Goal: Task Accomplishment & Management: Use online tool/utility

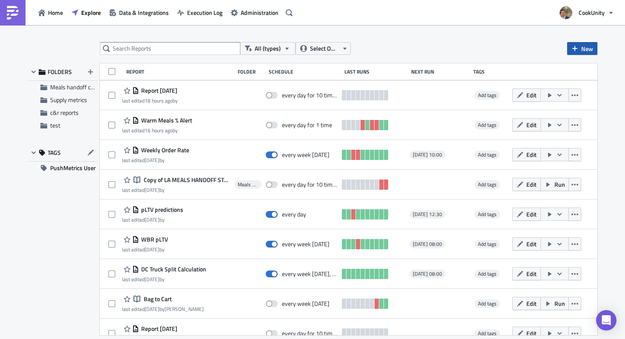
click at [573, 47] on icon "button" at bounding box center [574, 48] width 7 height 7
click at [545, 81] on div "Notebook" at bounding box center [563, 82] width 57 height 8
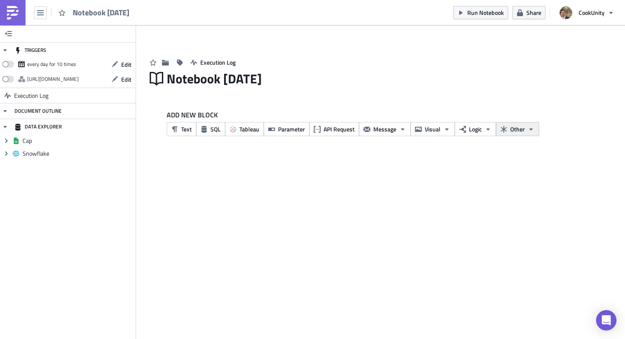
click at [521, 132] on span "Other" at bounding box center [517, 128] width 14 height 9
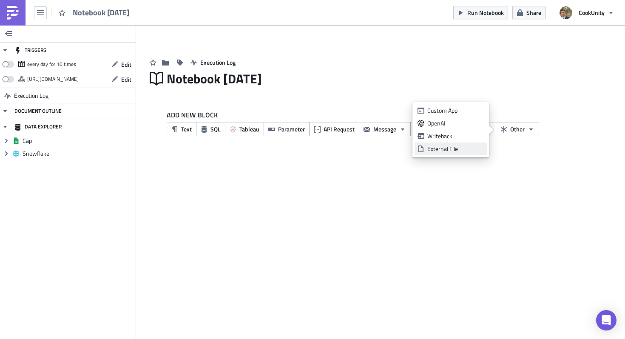
click at [471, 145] on div "External File" at bounding box center [455, 148] width 57 height 8
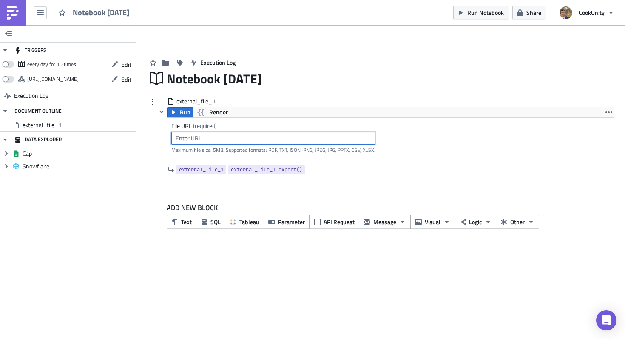
click at [218, 133] on input "text" at bounding box center [273, 138] width 204 height 13
paste input "[URL][DOMAIN_NAME]"
type input "[URL][DOMAIN_NAME]"
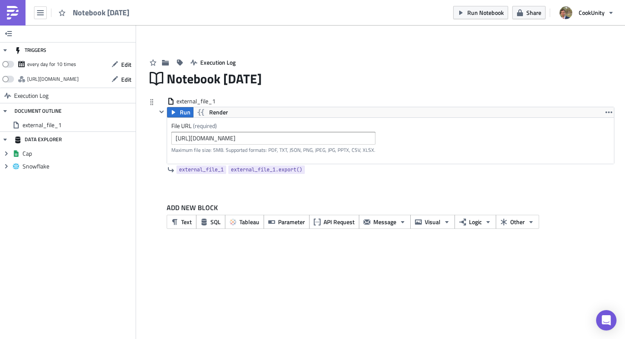
click at [151, 185] on div "external_file_1 Run Render File URL (required) [URL][DOMAIN_NAME] Maximum file …" at bounding box center [380, 143] width 467 height 93
click at [390, 222] on span "Message" at bounding box center [384, 221] width 23 height 9
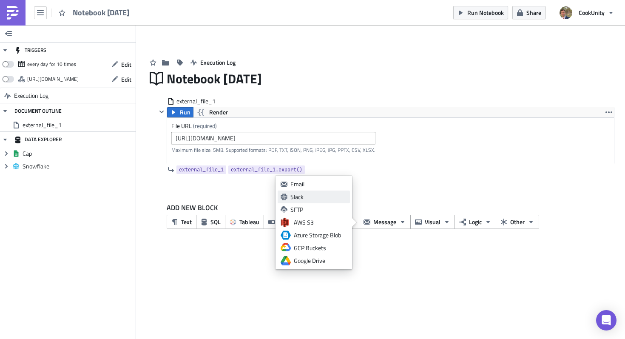
click at [299, 193] on div "Slack" at bounding box center [318, 196] width 57 height 8
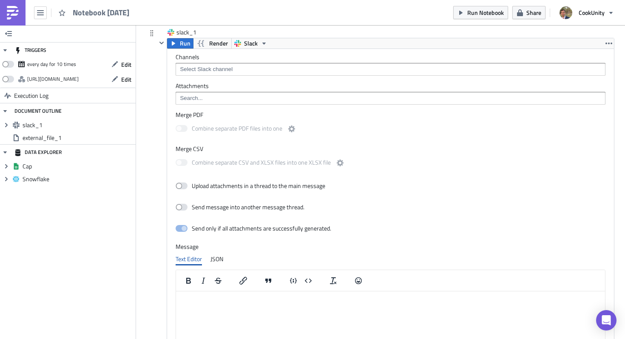
scroll to position [168, 0]
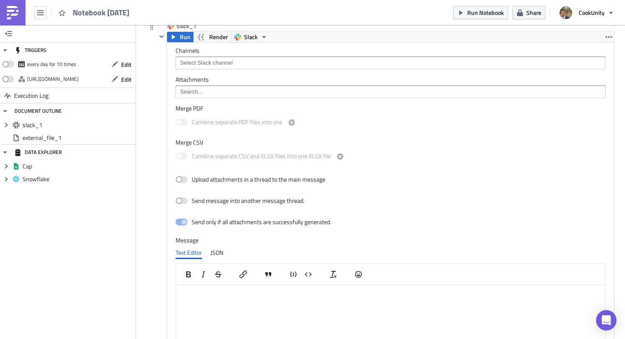
click at [221, 67] on input at bounding box center [390, 63] width 424 height 8
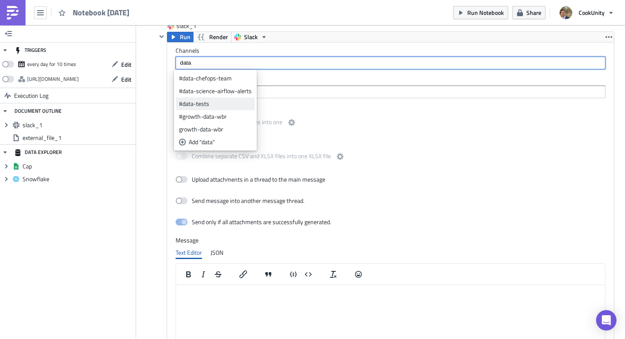
type input "data"
click at [218, 102] on div "#data-tests" at bounding box center [215, 103] width 73 height 8
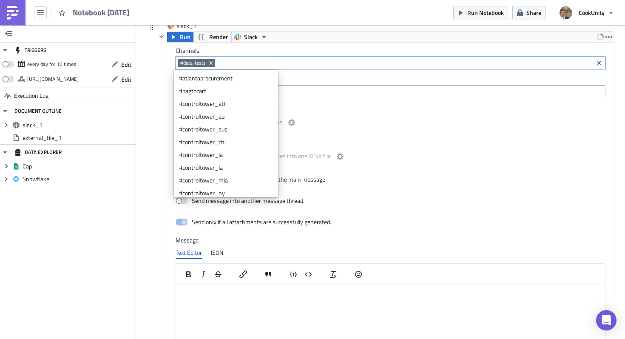
click at [148, 129] on div "slack_1 Run Render Slack Channels #data-tests Attachments Merge PDF Combine sep…" at bounding box center [380, 218] width 467 height 392
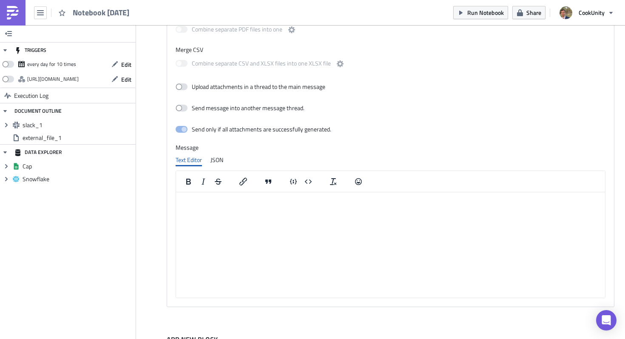
scroll to position [300, 0]
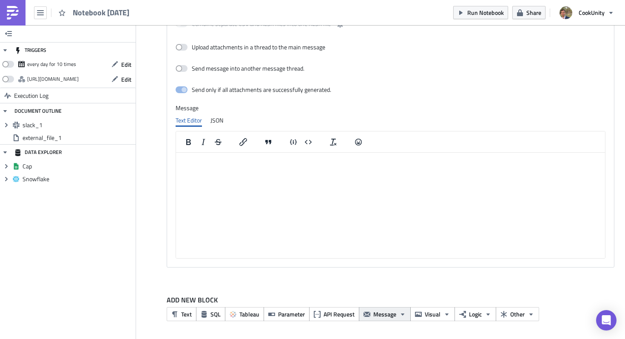
click at [396, 315] on button "Message" at bounding box center [385, 314] width 52 height 14
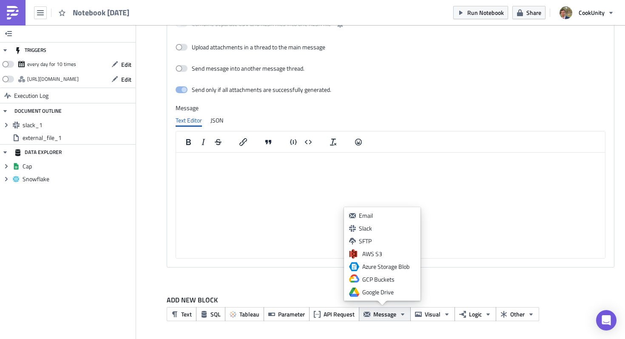
click at [396, 316] on button "Message" at bounding box center [385, 314] width 52 height 14
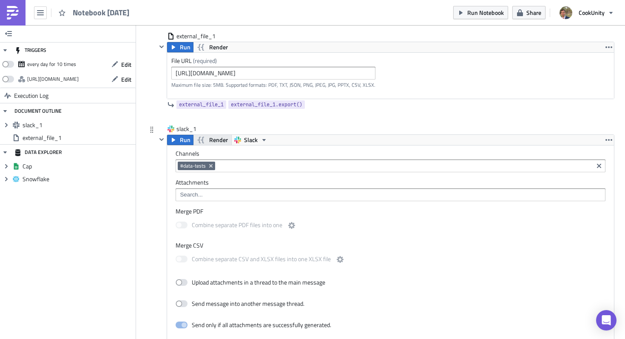
scroll to position [0, 0]
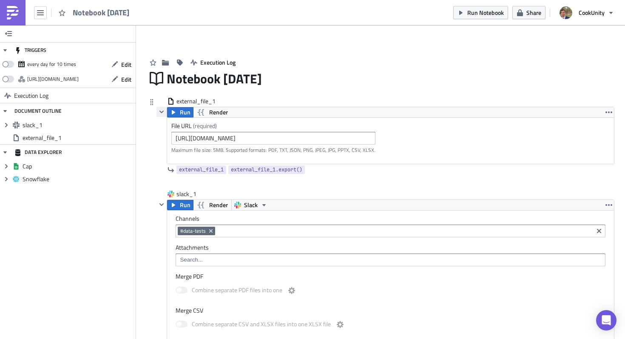
click at [159, 112] on icon "button" at bounding box center [161, 111] width 4 height 3
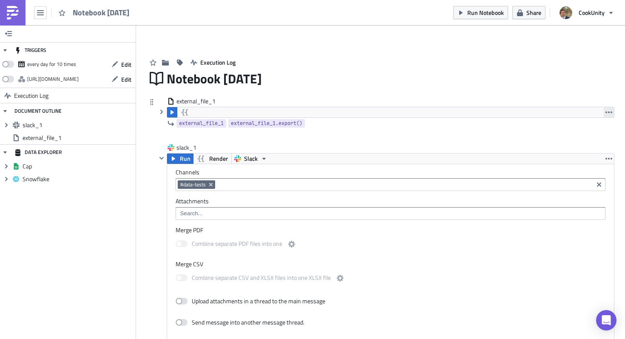
click at [605, 115] on icon "button" at bounding box center [608, 112] width 7 height 7
click at [570, 146] on div "Remove" at bounding box center [591, 150] width 57 height 8
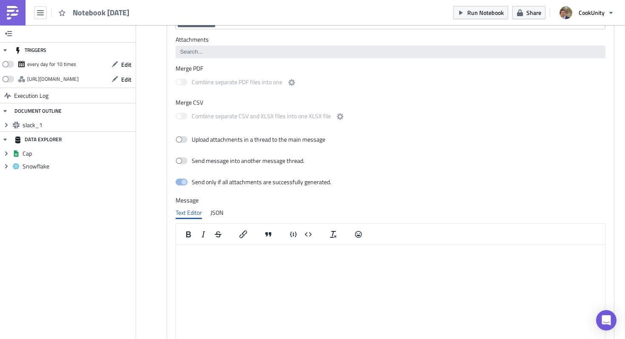
scroll to position [115, 0]
click at [181, 139] on span at bounding box center [181, 139] width 12 height 7
click at [181, 139] on input "Upload attachments in a thread to the main message" at bounding box center [180, 140] width 6 height 6
checkbox input "true"
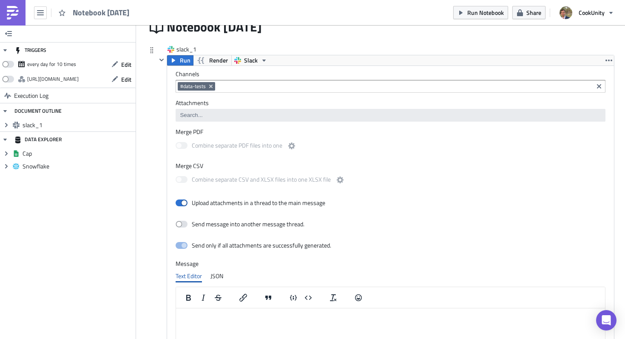
scroll to position [51, 0]
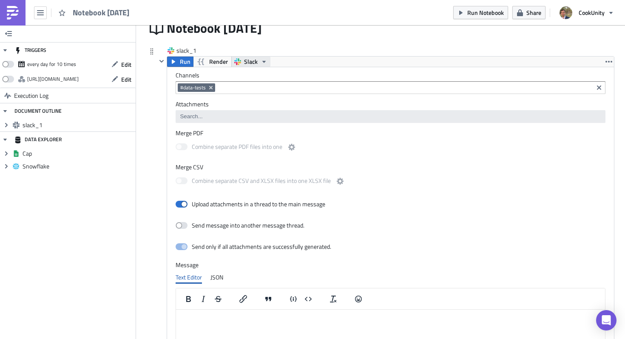
click at [260, 61] on icon "button" at bounding box center [263, 61] width 7 height 7
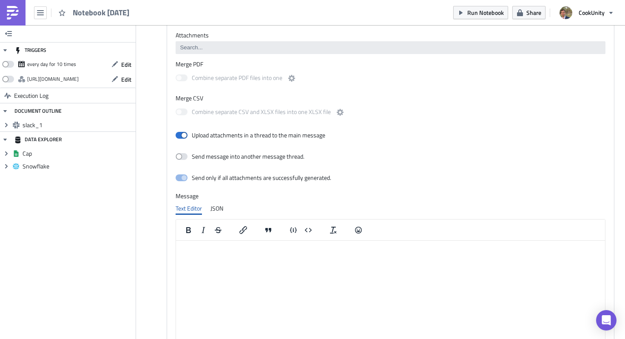
scroll to position [148, 0]
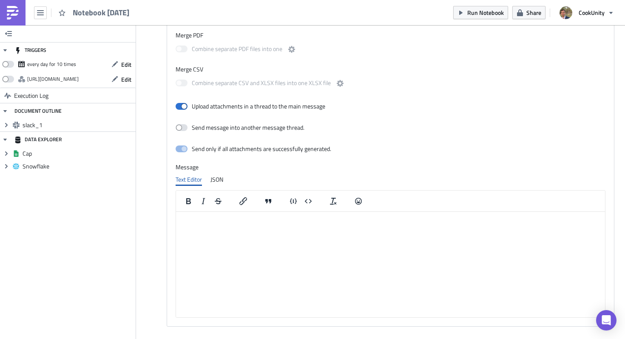
click at [220, 221] on p "Rich Text Area. Press ALT-0 for help." at bounding box center [390, 218] width 422 height 7
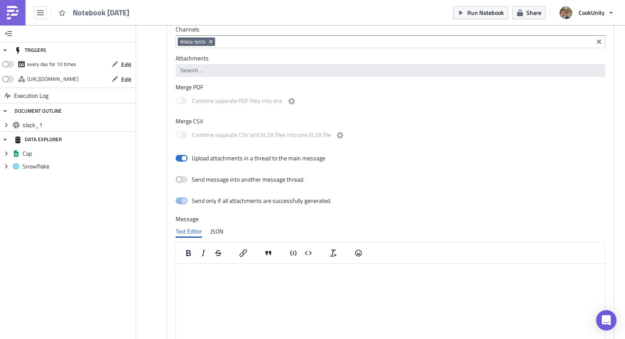
scroll to position [95, 0]
click at [223, 273] on p "Rich Text Area. Press ALT-0 for help." at bounding box center [390, 272] width 422 height 7
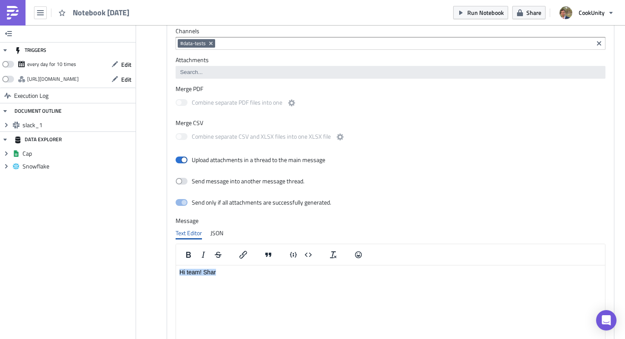
drag, startPoint x: 224, startPoint y: 272, endPoint x: 349, endPoint y: 533, distance: 289.1
click at [176, 268] on html "Hi team! Shar" at bounding box center [390, 272] width 429 height 14
click at [263, 274] on p "hey team, sharing main updates/highlights of this week!" at bounding box center [390, 272] width 422 height 7
click at [218, 271] on p "hey team, sharing main updates/highlights of this week!" at bounding box center [390, 272] width 422 height 7
click at [254, 276] on html "hey team, sharing main updates/highlights of this week!" at bounding box center [390, 272] width 429 height 14
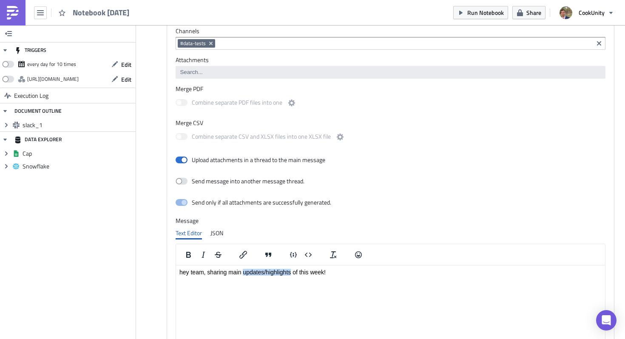
drag, startPoint x: 291, startPoint y: 272, endPoint x: 243, endPoint y: 274, distance: 47.2
click at [243, 274] on p "hey team, sharing main updates/highlights of this week!" at bounding box center [390, 272] width 422 height 7
click at [243, 254] on icon "Insert/edit link" at bounding box center [243, 254] width 10 height 10
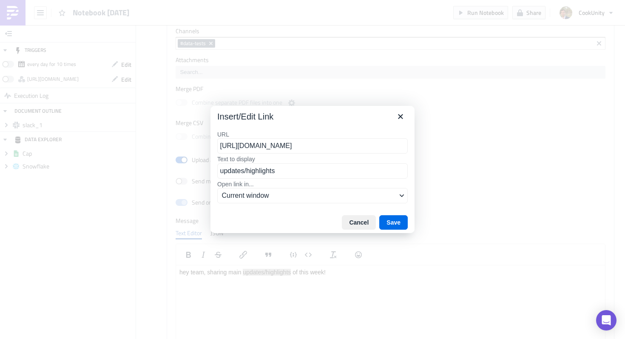
scroll to position [0, 163]
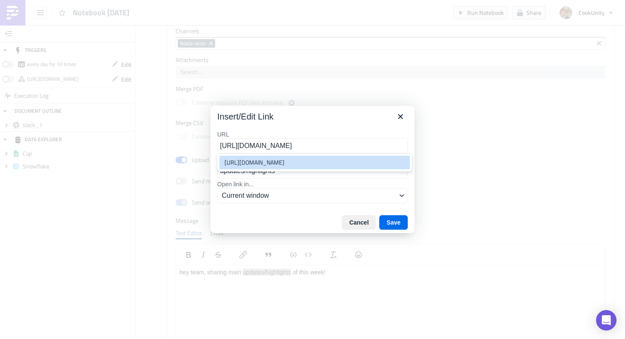
click at [285, 164] on div "[URL][DOMAIN_NAME]" at bounding box center [315, 162] width 182 height 10
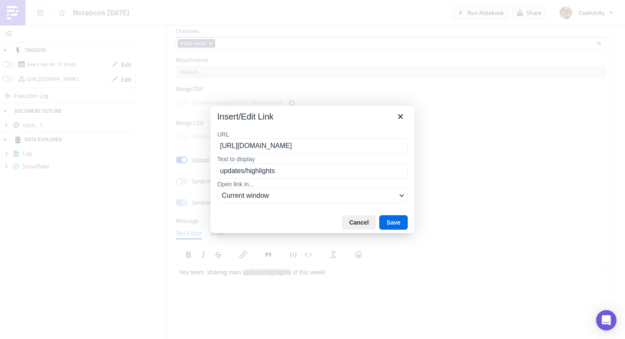
type input "[URL][DOMAIN_NAME]"
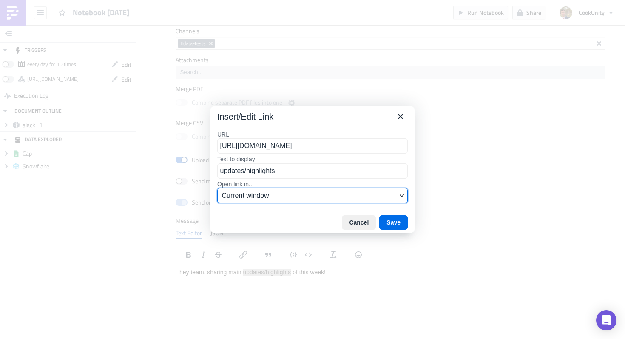
scroll to position [0, 0]
click at [289, 196] on span "Current window" at bounding box center [309, 195] width 175 height 10
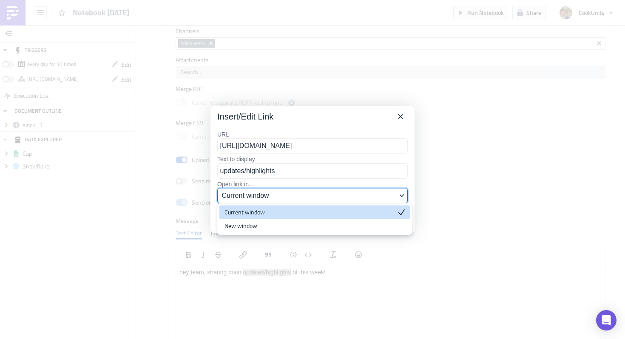
click at [289, 196] on span "Current window" at bounding box center [309, 195] width 175 height 10
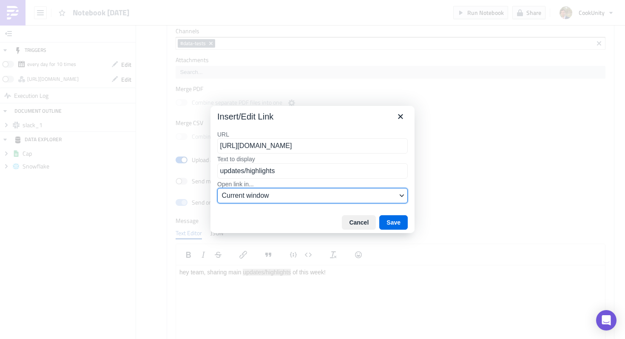
click at [318, 200] on span "Current window" at bounding box center [309, 195] width 175 height 10
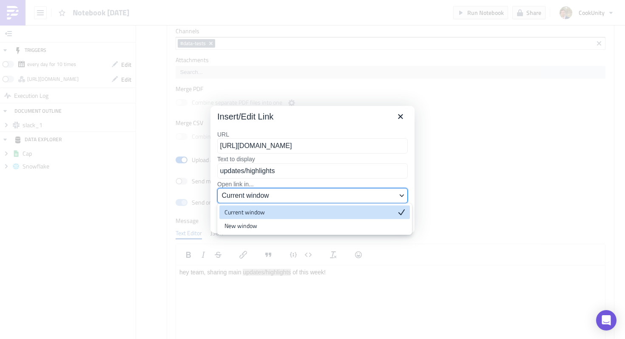
click at [319, 198] on span "Current window" at bounding box center [309, 195] width 175 height 10
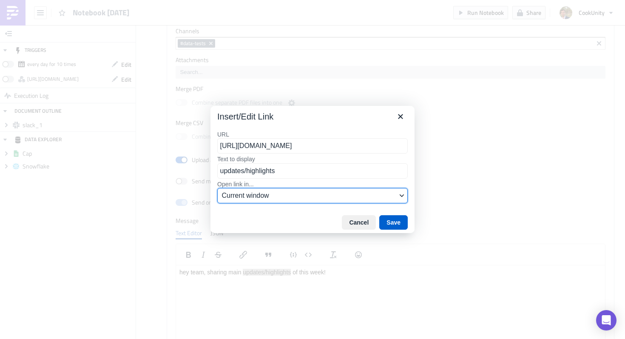
click at [390, 220] on button "Save" at bounding box center [393, 222] width 28 height 14
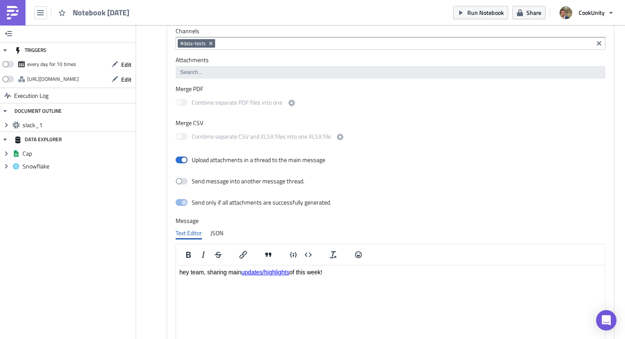
click at [353, 279] on html "hey team, sharing main updates/highlights of this week!" at bounding box center [390, 272] width 429 height 14
drag, startPoint x: 188, startPoint y: 273, endPoint x: 170, endPoint y: 272, distance: 18.3
click at [176, 272] on html "hey team, sharing main updates/highlights of this week!" at bounding box center [390, 272] width 429 height 14
click at [325, 273] on p "Hi team, sharing main updates/highlights of this week!" at bounding box center [390, 272] width 422 height 7
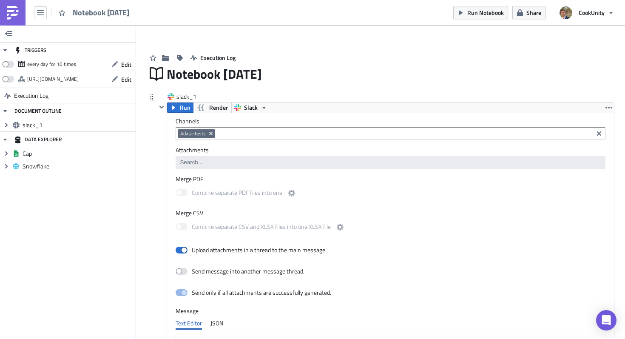
scroll to position [12, 0]
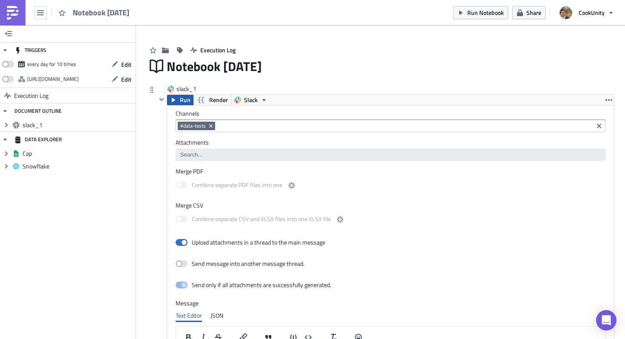
click at [177, 102] on button "Run" at bounding box center [180, 100] width 26 height 10
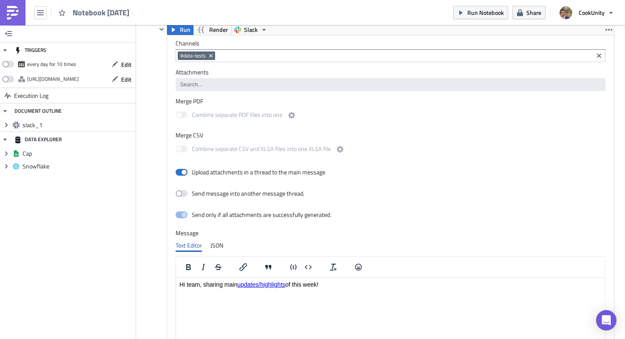
scroll to position [251, 0]
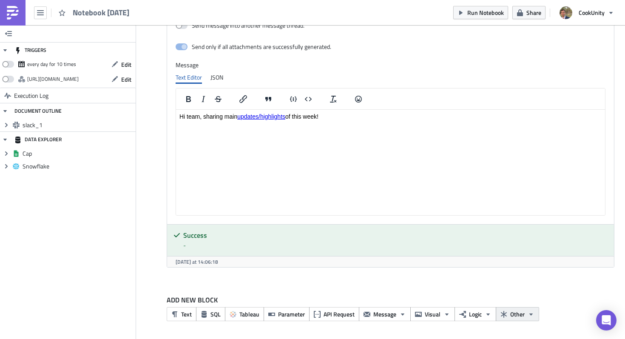
click at [526, 317] on button "Other" at bounding box center [516, 314] width 43 height 14
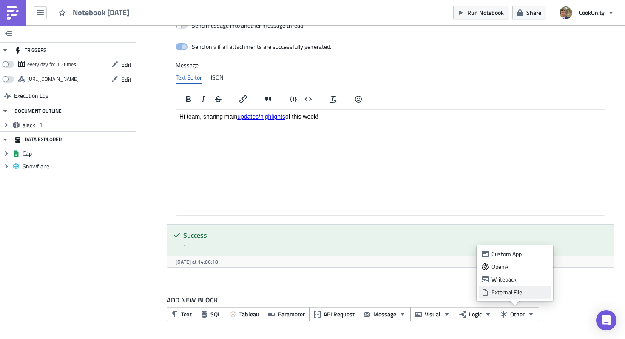
click at [507, 290] on div "External File" at bounding box center [519, 292] width 57 height 8
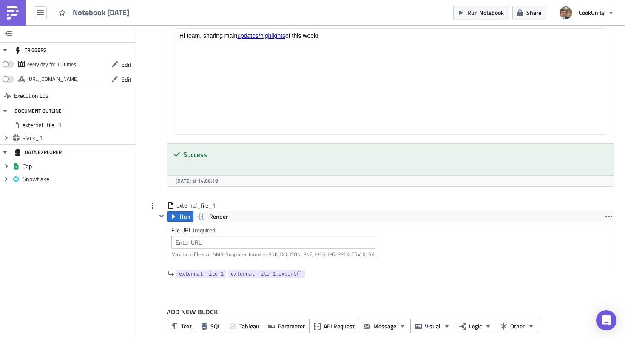
scroll to position [343, 0]
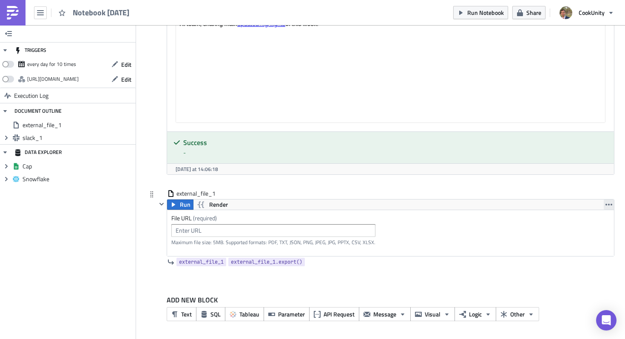
click at [605, 204] on icon "button" at bounding box center [608, 205] width 7 height 2
click at [569, 238] on div "Remove" at bounding box center [591, 241] width 57 height 8
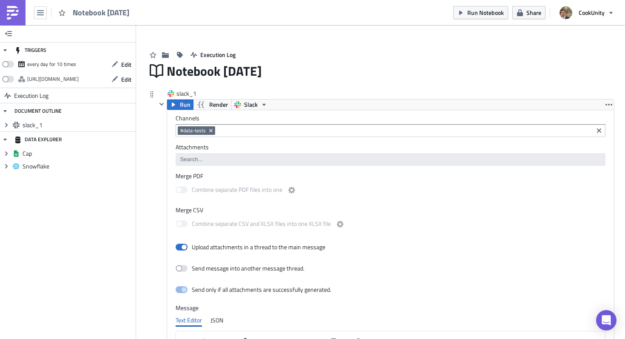
scroll to position [0, 0]
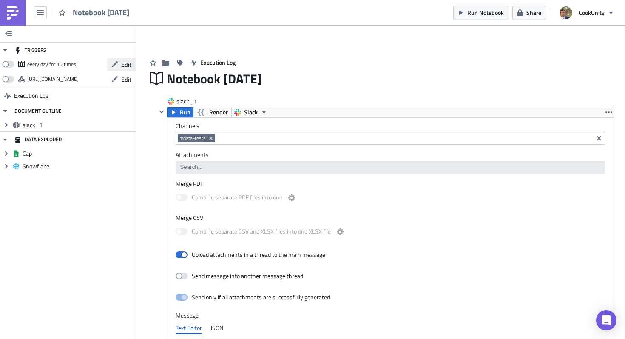
click at [122, 64] on span "Edit" at bounding box center [126, 64] width 10 height 9
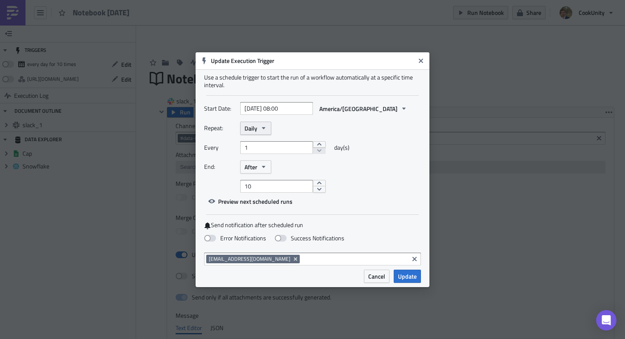
click at [252, 125] on span "Daily" at bounding box center [250, 128] width 13 height 9
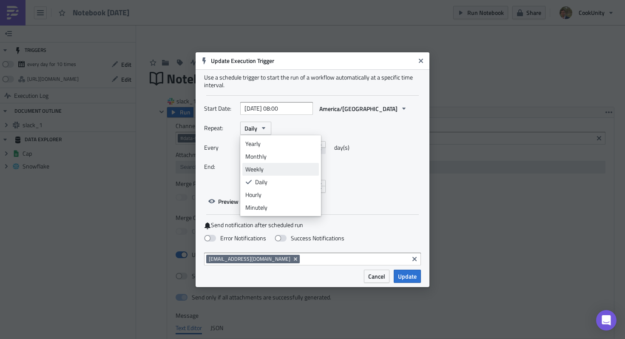
click at [259, 166] on div "Weekly" at bounding box center [280, 169] width 71 height 8
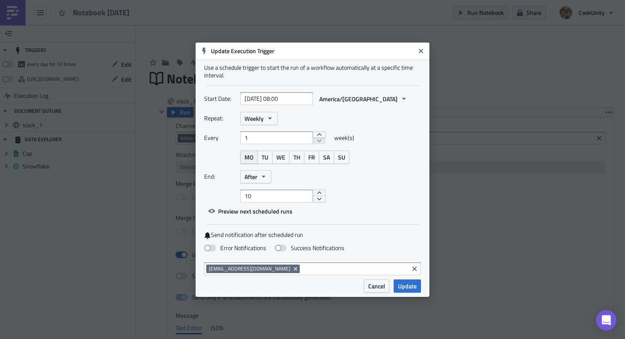
click at [253, 157] on span "MO" at bounding box center [248, 157] width 9 height 9
select select "9"
select select "2025"
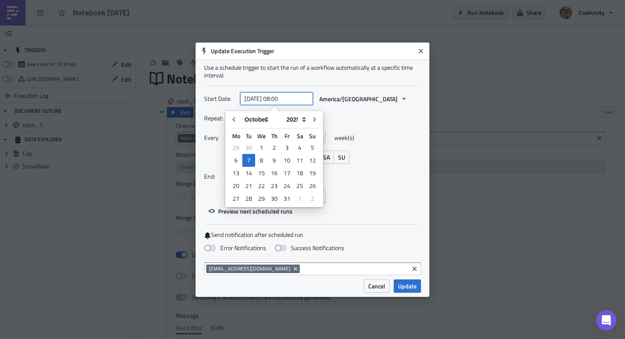
click at [294, 98] on input "[DATE] 08:00" at bounding box center [276, 98] width 73 height 13
click at [294, 97] on input "[DATE] 08:00" at bounding box center [276, 98] width 73 height 13
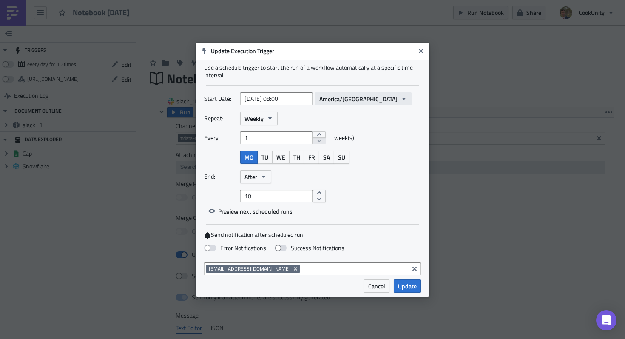
click at [333, 96] on span "America/[GEOGRAPHIC_DATA]" at bounding box center [358, 98] width 78 height 9
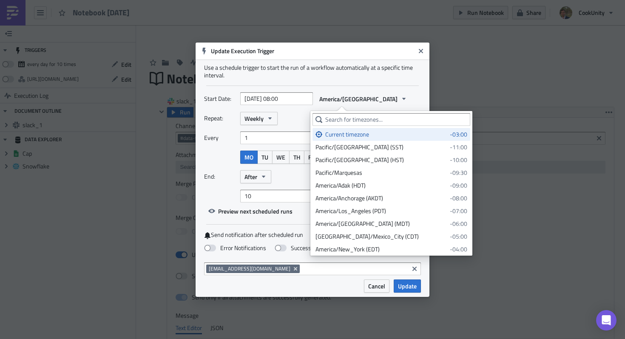
click at [284, 98] on input "[DATE] 08:00" at bounding box center [276, 98] width 73 height 13
select select "9"
select select "2025"
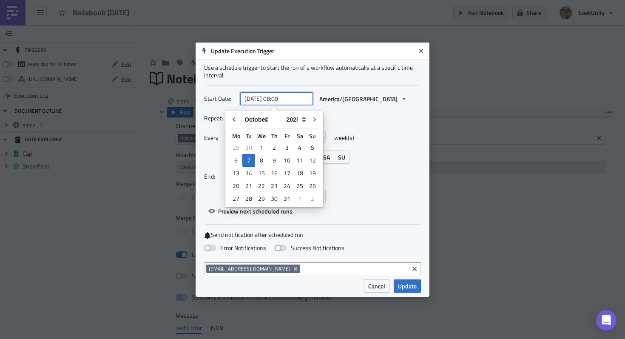
click at [289, 97] on input "[DATE] 08:00" at bounding box center [276, 98] width 73 height 13
drag, startPoint x: 283, startPoint y: 99, endPoint x: 278, endPoint y: 99, distance: 5.1
click at [278, 99] on input "[DATE] 08:00" at bounding box center [276, 98] width 73 height 13
type input "[DATE] 15:00"
click at [352, 117] on div "Repeat: Weekly" at bounding box center [312, 118] width 217 height 13
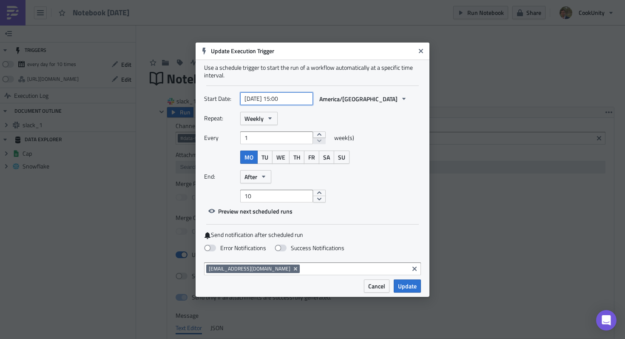
select select "9"
select select "2025"
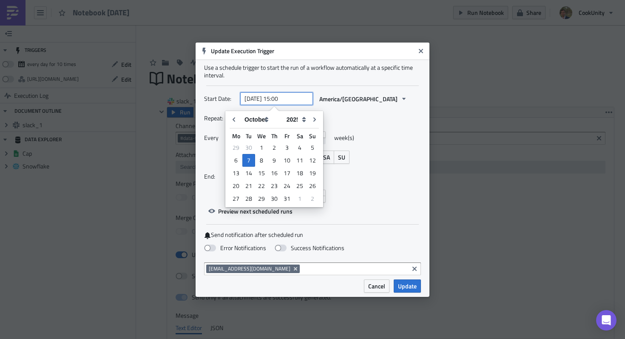
click at [295, 98] on input "[DATE] 15:00" at bounding box center [276, 98] width 73 height 13
click at [252, 174] on div "14" at bounding box center [248, 173] width 13 height 12
type input "[DATE] 15:00"
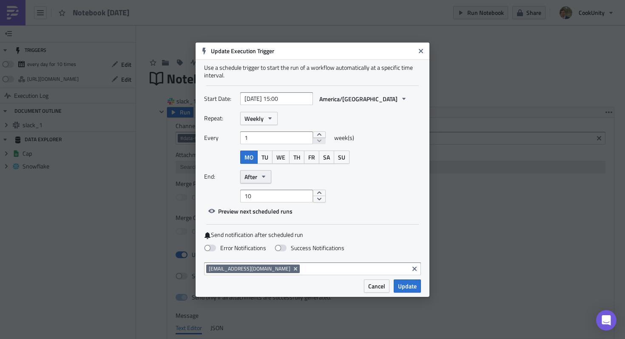
click at [264, 178] on icon "button" at bounding box center [263, 176] width 7 height 7
click at [260, 188] on div "Never" at bounding box center [280, 192] width 71 height 8
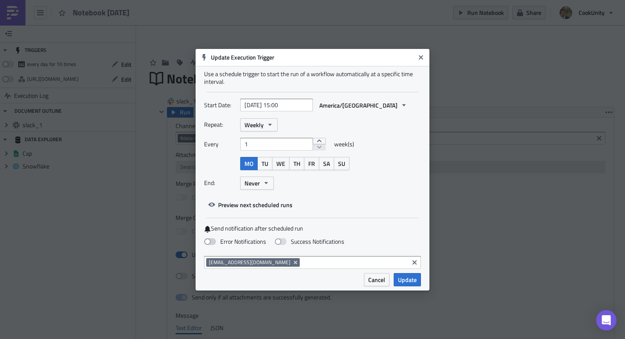
click at [209, 243] on span at bounding box center [210, 241] width 12 height 7
click at [7, 7] on input "Error Notifications" at bounding box center [5, 4] width 6 height 6
checkbox input "true"
click at [284, 239] on span at bounding box center [280, 241] width 12 height 7
click at [7, 7] on input "Success Notifications" at bounding box center [5, 4] width 6 height 6
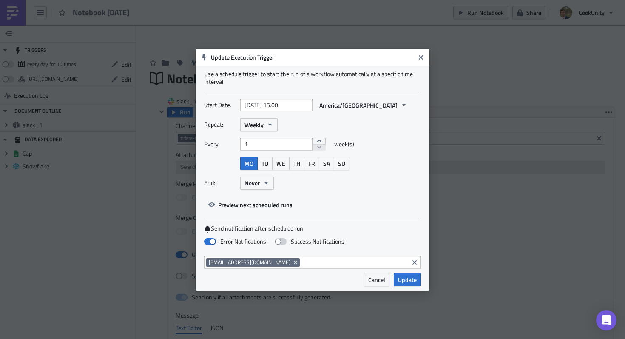
checkbox input "true"
click at [408, 281] on span "Update" at bounding box center [407, 279] width 19 height 9
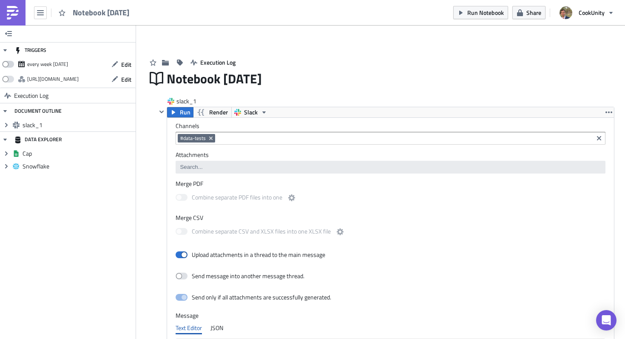
click at [11, 65] on span at bounding box center [8, 64] width 12 height 7
click at [9, 65] on input "checkbox" at bounding box center [7, 62] width 6 height 6
checkbox input "true"
click at [112, 10] on span "Notebook [DATE]" at bounding box center [101, 13] width 57 height 10
click at [113, 11] on span "Notebook [DATE]" at bounding box center [101, 13] width 57 height 10
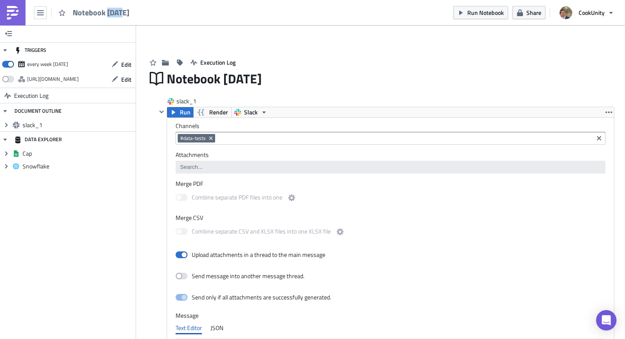
click at [113, 11] on span "Notebook [DATE]" at bounding box center [101, 13] width 57 height 10
click at [526, 6] on button "Share" at bounding box center [528, 12] width 33 height 13
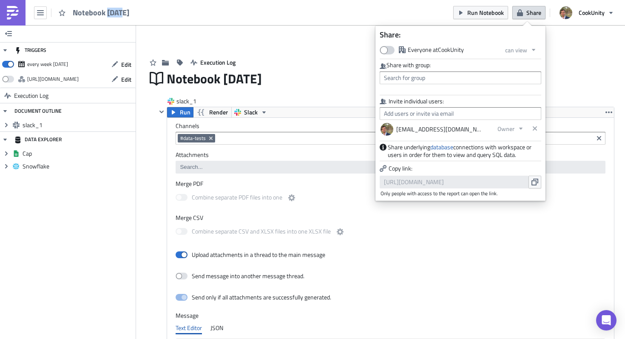
click at [386, 51] on span at bounding box center [386, 50] width 15 height 8
click at [386, 51] on input "Everyone at CookUnity" at bounding box center [384, 50] width 6 height 6
checkbox input "true"
click at [325, 57] on div "Execution Log" at bounding box center [380, 54] width 467 height 30
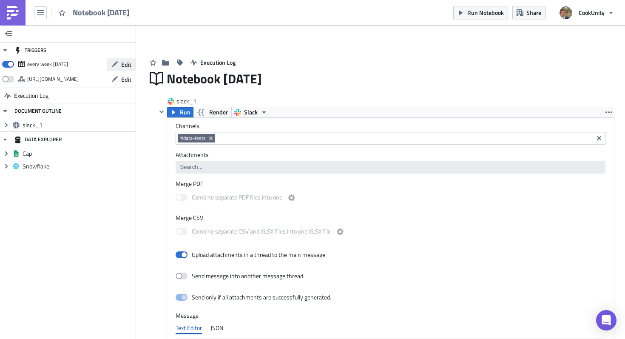
click at [113, 65] on icon "button" at bounding box center [115, 64] width 6 height 6
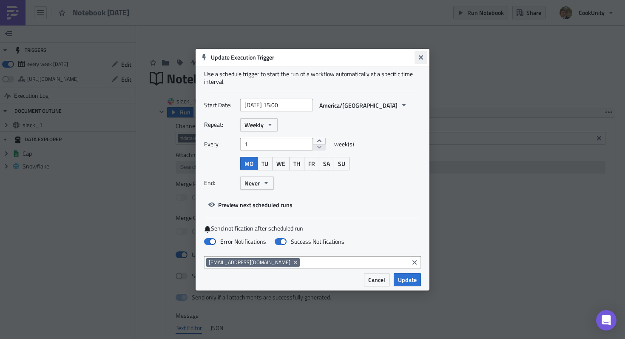
click at [421, 51] on button "Close" at bounding box center [420, 57] width 13 height 13
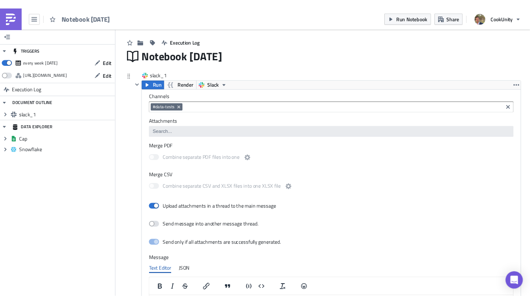
scroll to position [23, 0]
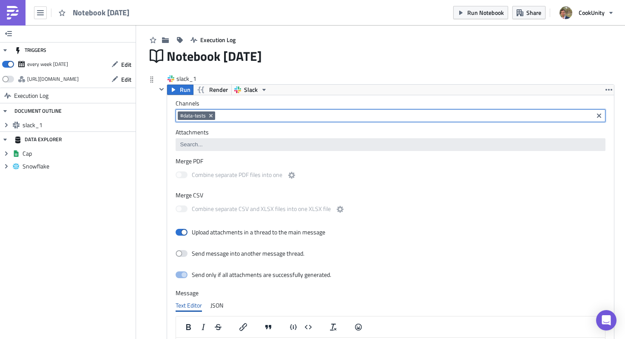
click at [217, 113] on input at bounding box center [403, 115] width 373 height 8
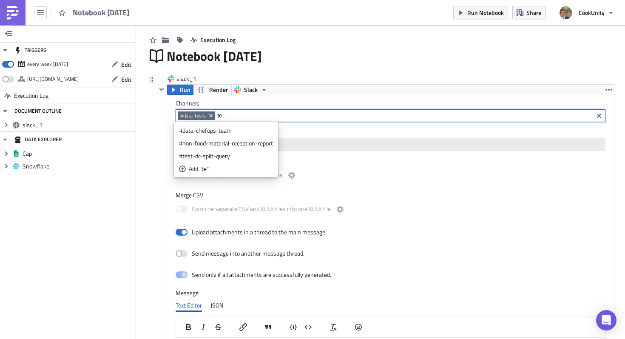
type input "t"
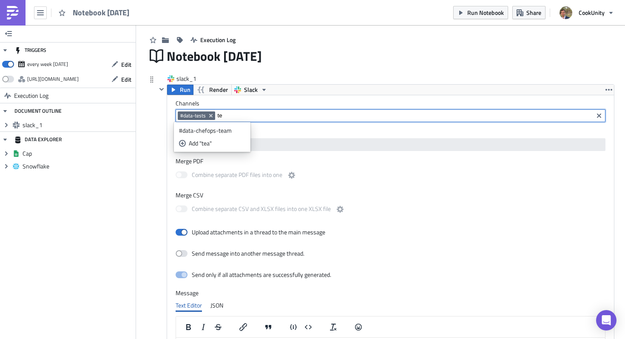
type input "t"
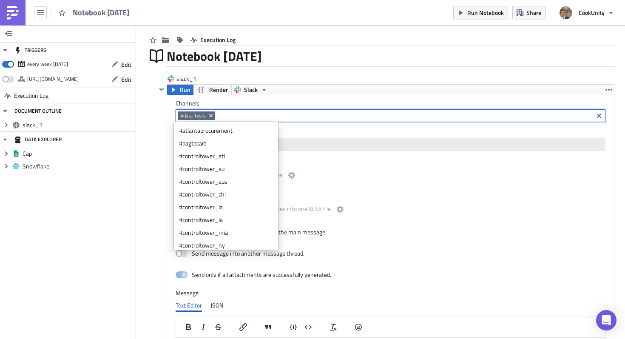
click at [341, 60] on div "Notebook [DATE]" at bounding box center [390, 56] width 447 height 20
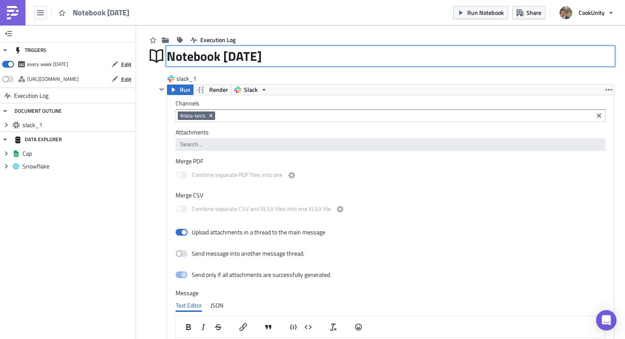
drag, startPoint x: 287, startPoint y: 54, endPoint x: 164, endPoint y: 52, distance: 123.2
click at [167, 52] on input "Notebook [DATE]" at bounding box center [230, 56] width 127 height 16
drag, startPoint x: 194, startPoint y: 57, endPoint x: 159, endPoint y: 60, distance: 35.4
click at [155, 60] on div "Main Main" at bounding box center [380, 56] width 467 height 20
type input "Weekly updates"
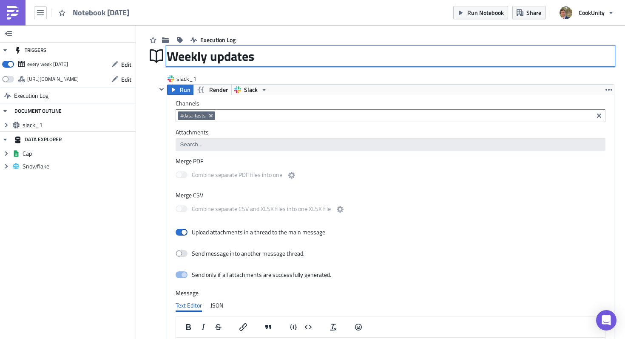
click at [281, 26] on div "Execution Log" at bounding box center [380, 31] width 467 height 30
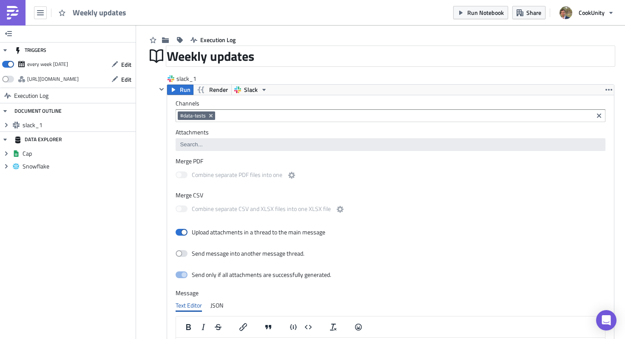
click at [254, 62] on div "Weekly updates" at bounding box center [390, 56] width 447 height 20
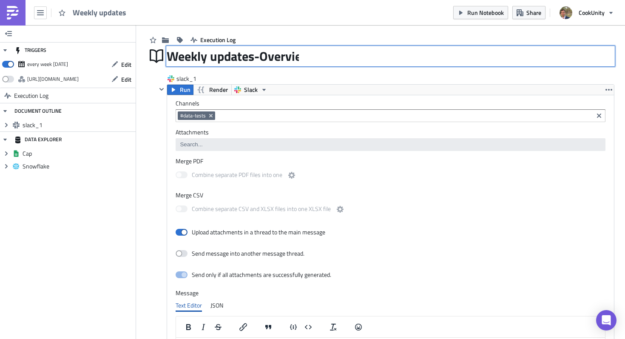
type input "Weekly updates-Overview"
click at [299, 27] on div "Execution Log" at bounding box center [380, 31] width 467 height 30
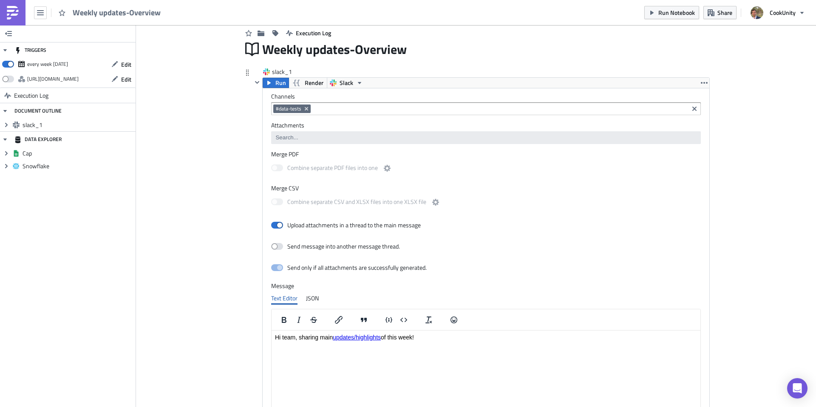
scroll to position [0, 0]
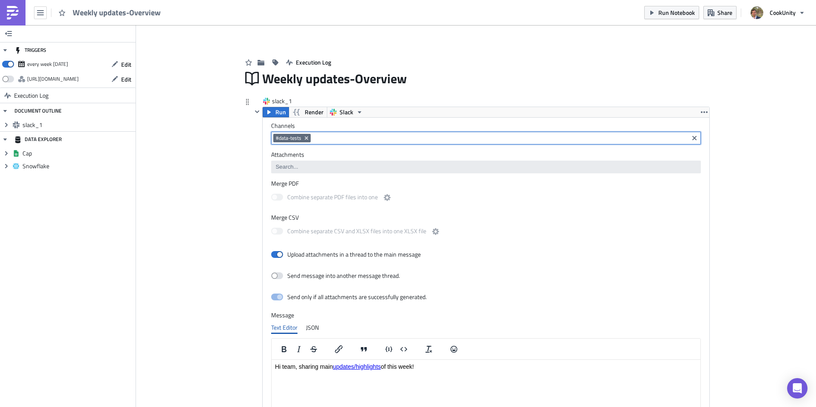
click at [320, 139] on input at bounding box center [499, 138] width 373 height 8
type input "t"
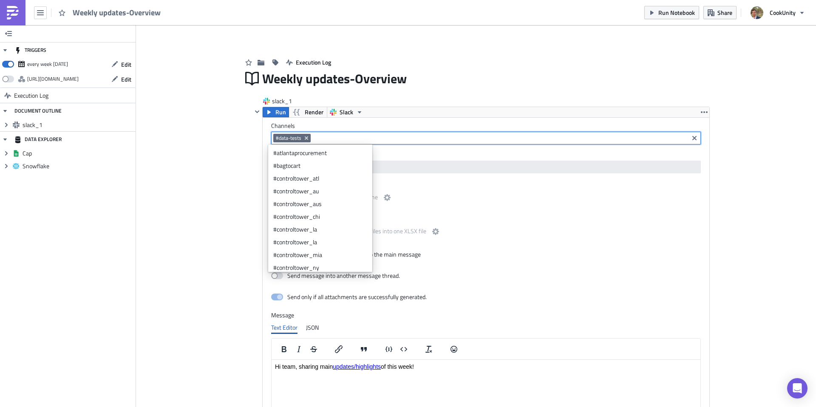
click at [223, 150] on div "Add Image Execution Log Weekly updates-Overview slack_1 Run Render Slack Channe…" at bounding box center [476, 307] width 680 height 565
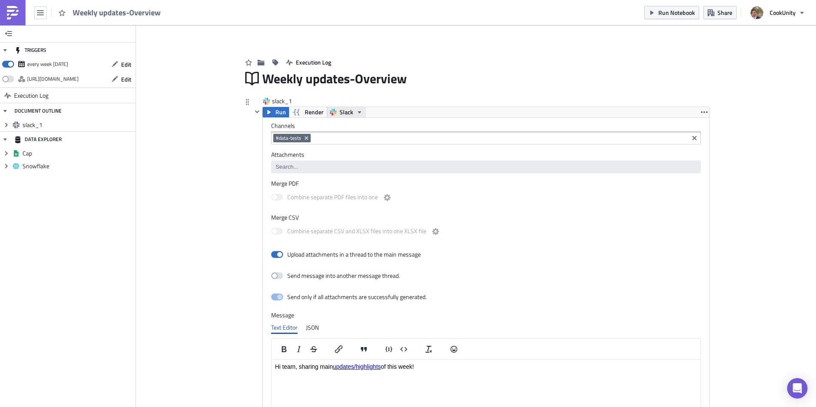
click at [358, 111] on icon "button" at bounding box center [359, 112] width 7 height 7
click at [305, 138] on icon "Remove Tag" at bounding box center [306, 137] width 3 height 3
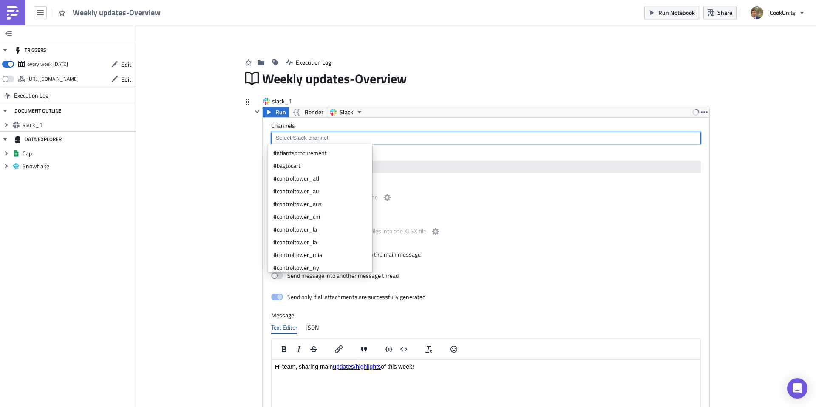
paste input "C02NJTK8QLS"
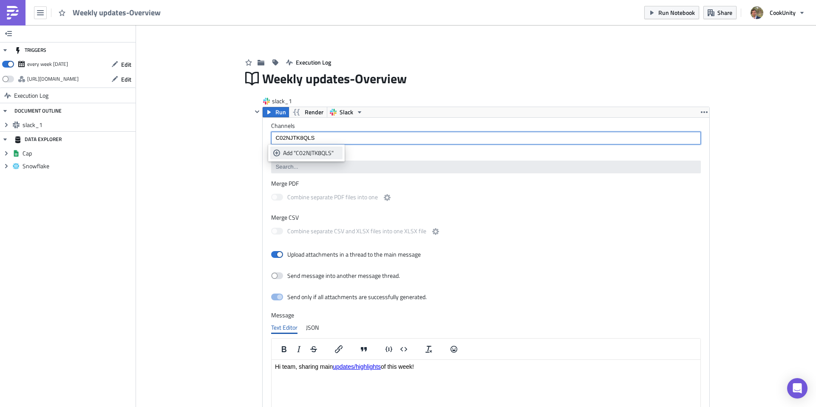
type input "C02NJTK8QLS"
click at [289, 155] on div "Add "C02NJTK8QLS"" at bounding box center [311, 153] width 57 height 8
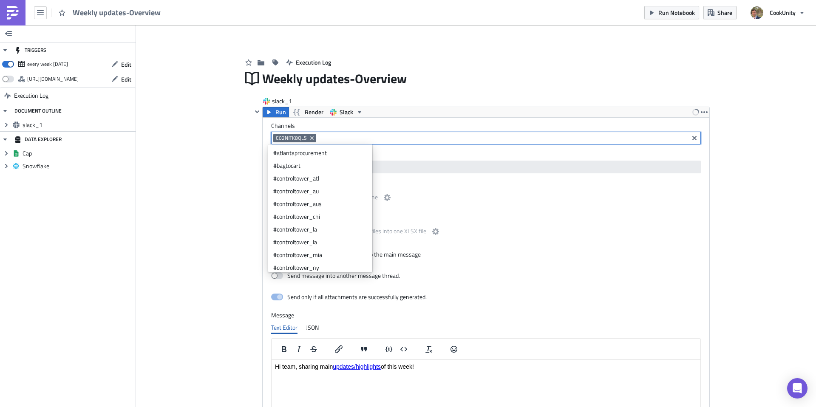
click at [222, 167] on div "Add Image Execution Log Weekly updates-Overview slack_1 Run Render Slack Channe…" at bounding box center [476, 307] width 680 height 565
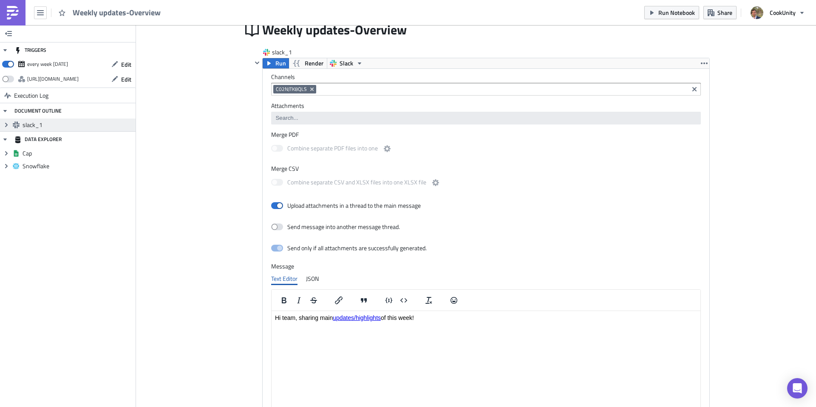
scroll to position [53, 0]
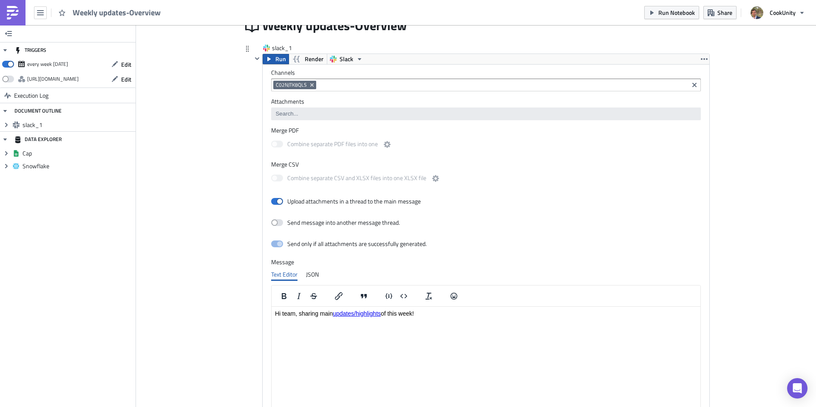
click at [266, 60] on icon "button" at bounding box center [269, 59] width 7 height 7
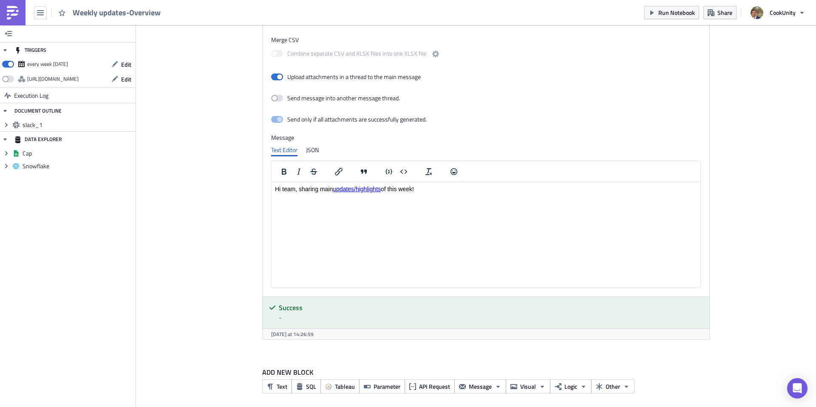
scroll to position [182, 0]
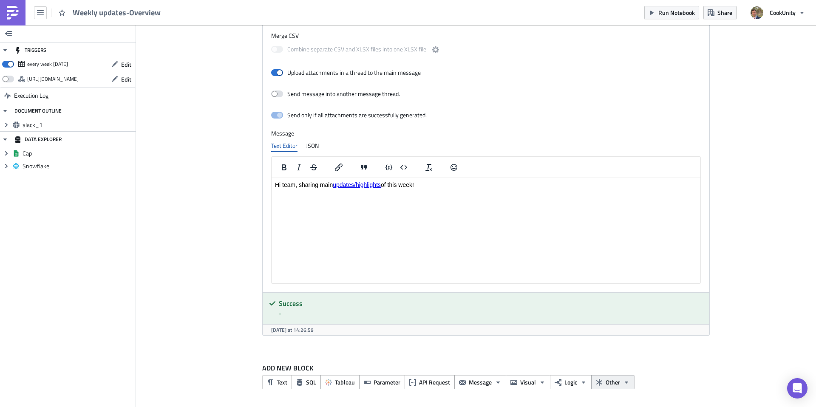
click at [605, 338] on span "Other" at bounding box center [612, 382] width 14 height 9
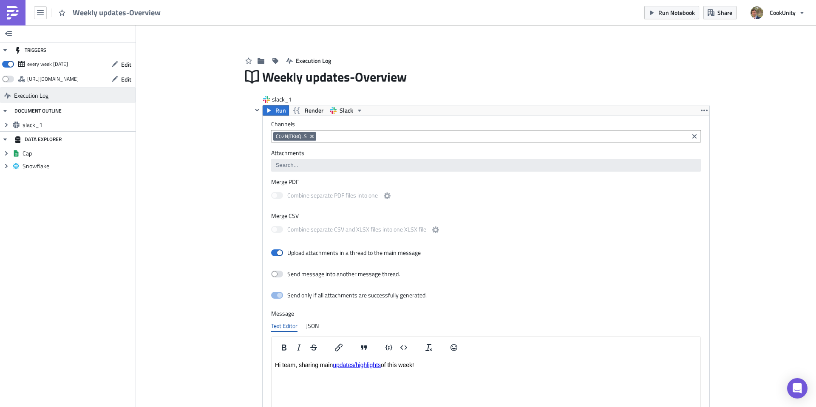
scroll to position [2, 0]
